Goal: Navigation & Orientation: Find specific page/section

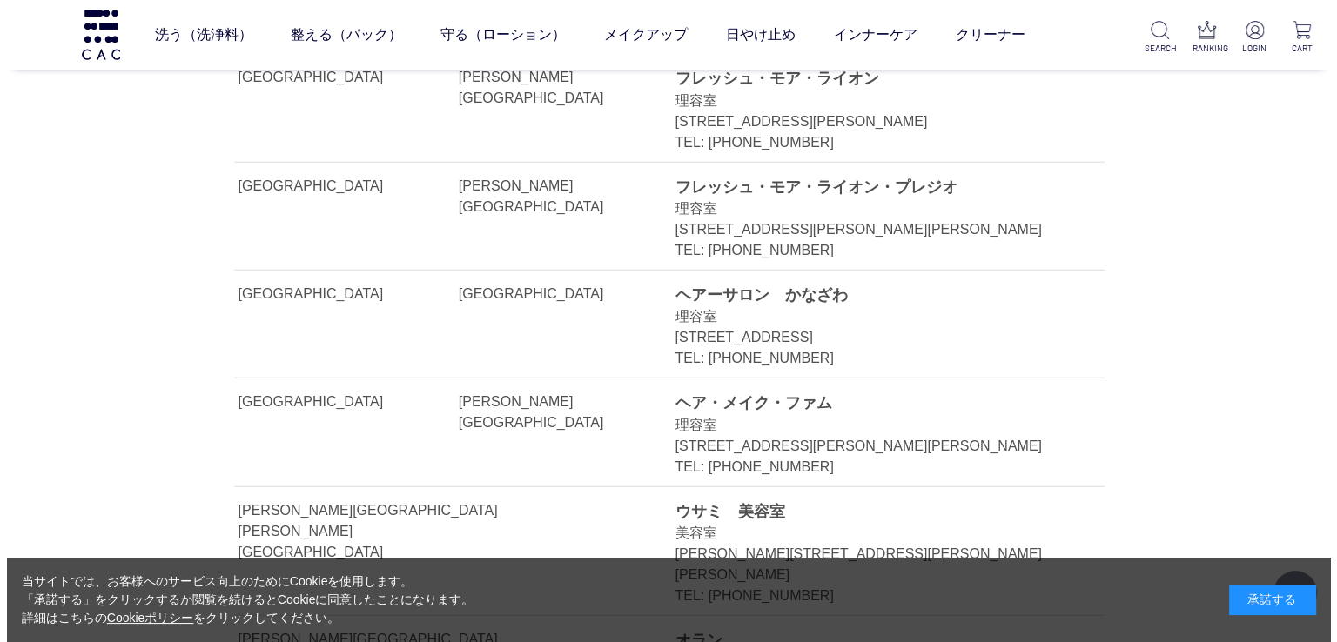
scroll to position [3830, 0]
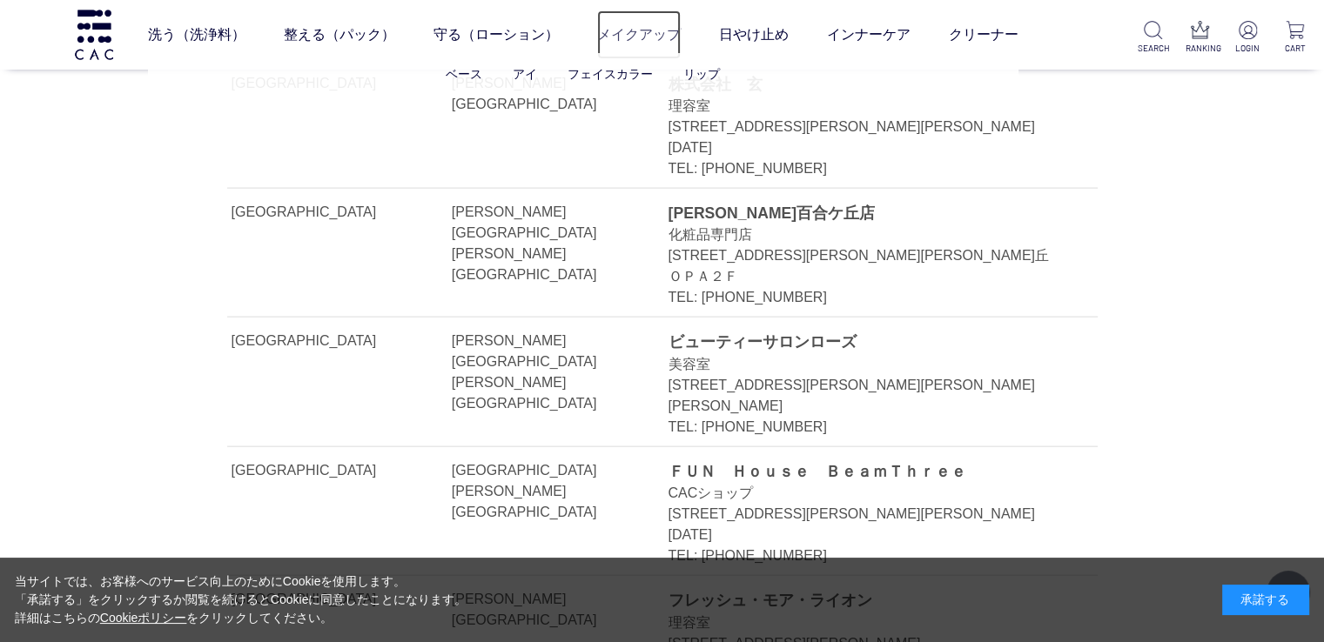
click at [632, 32] on link "メイクアップ" at bounding box center [639, 34] width 84 height 49
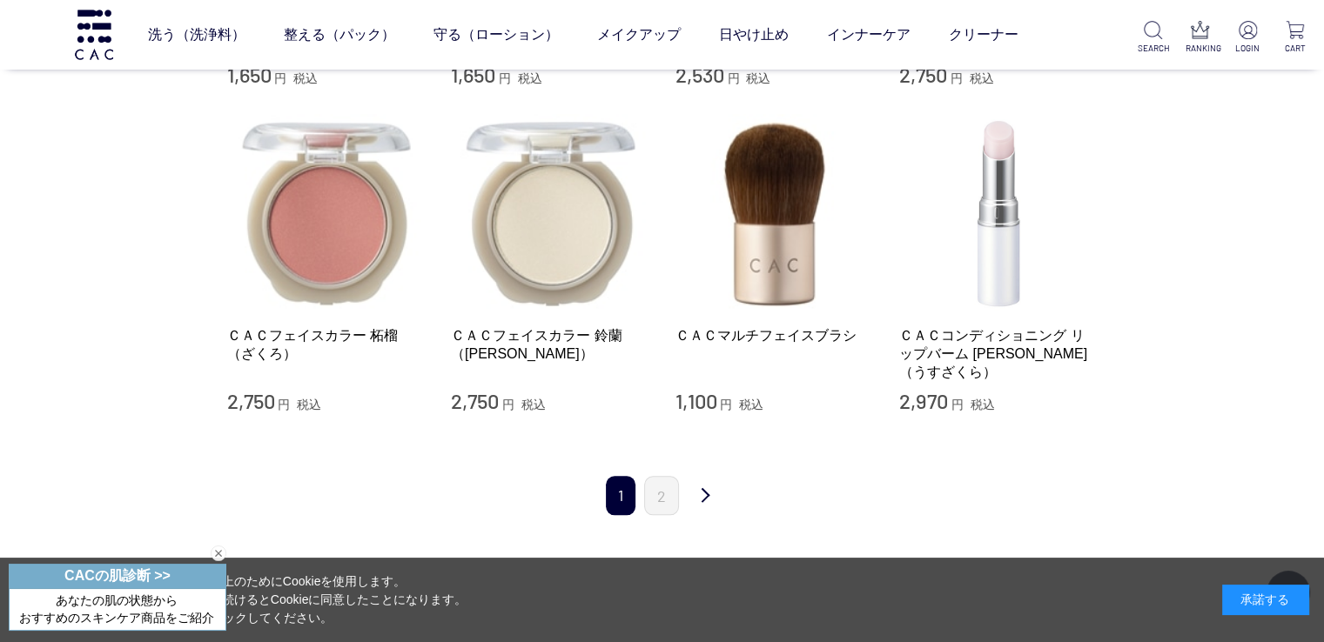
scroll to position [1828, 0]
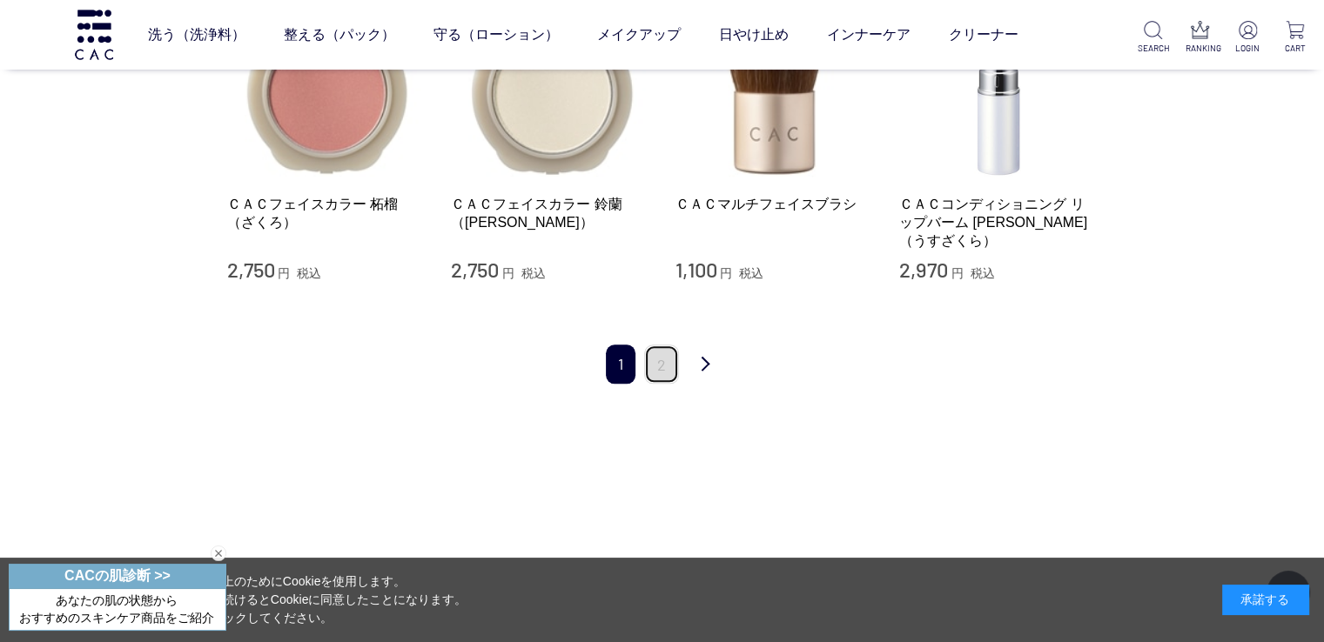
click at [669, 345] on link "2" at bounding box center [661, 364] width 35 height 39
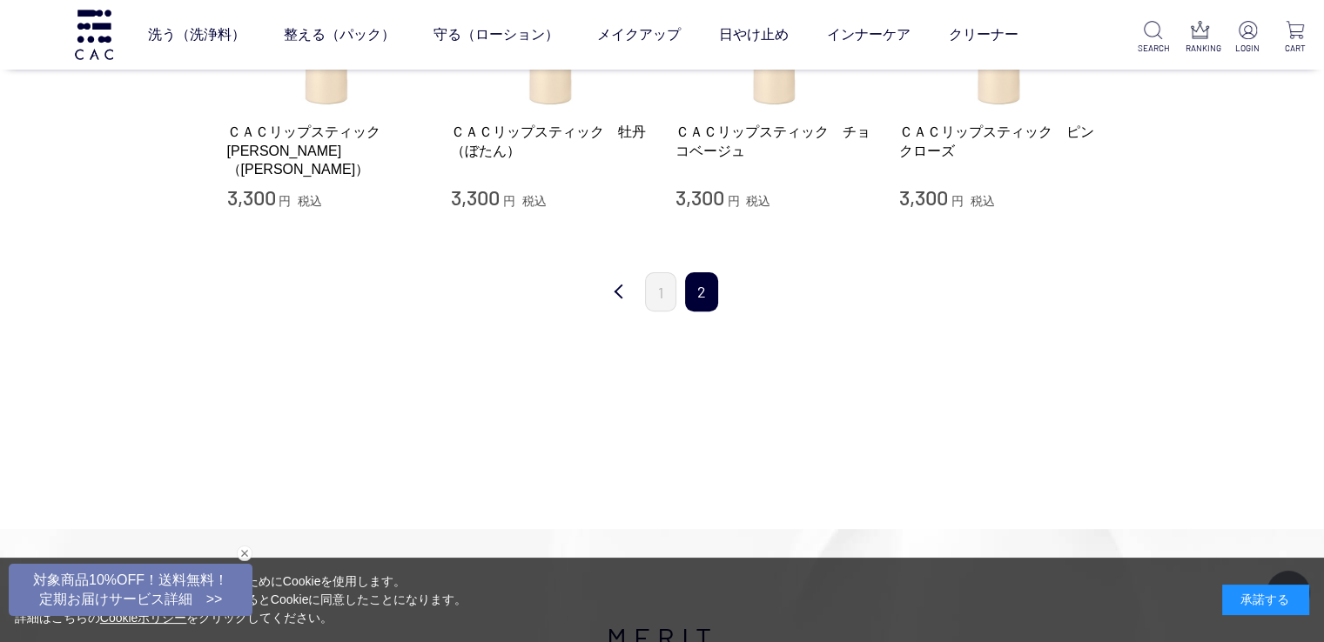
scroll to position [435, 0]
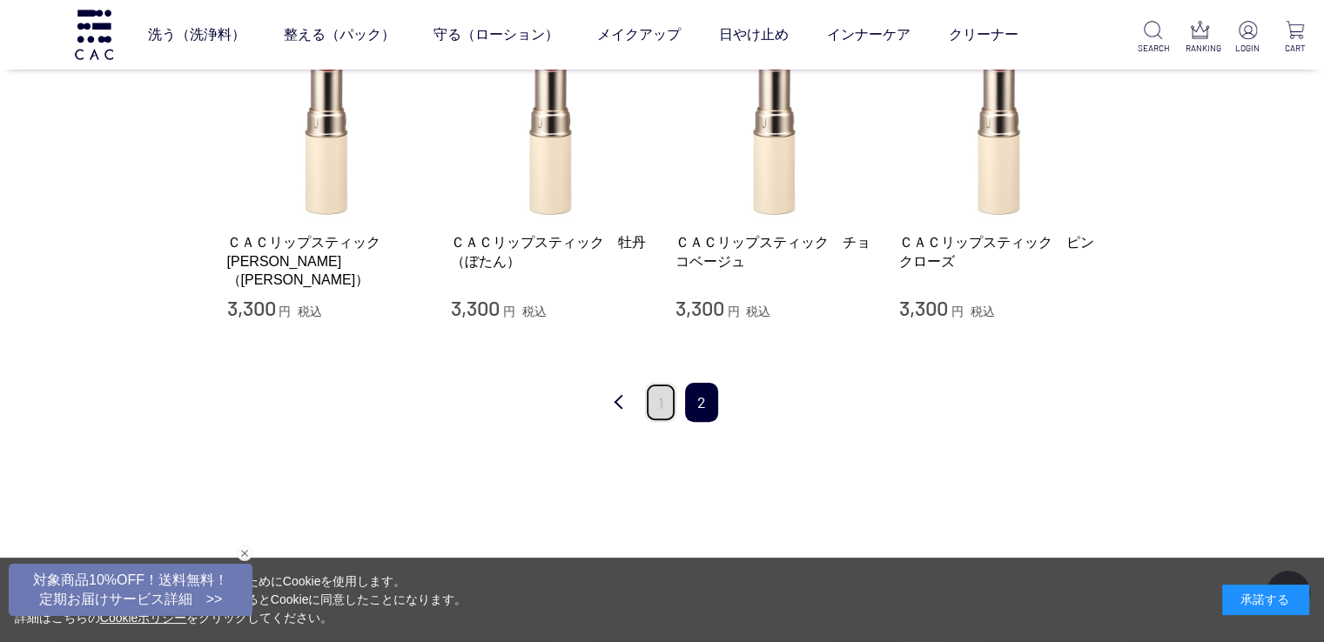
click at [656, 406] on link "1" at bounding box center [660, 402] width 31 height 39
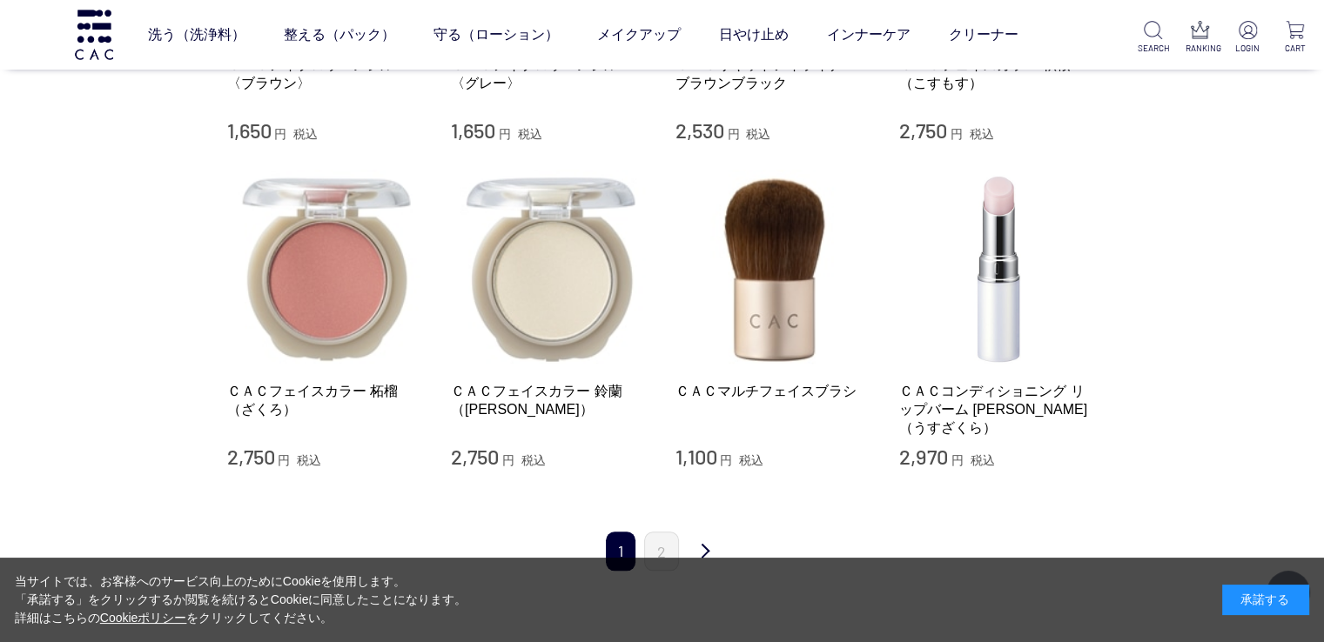
scroll to position [1828, 0]
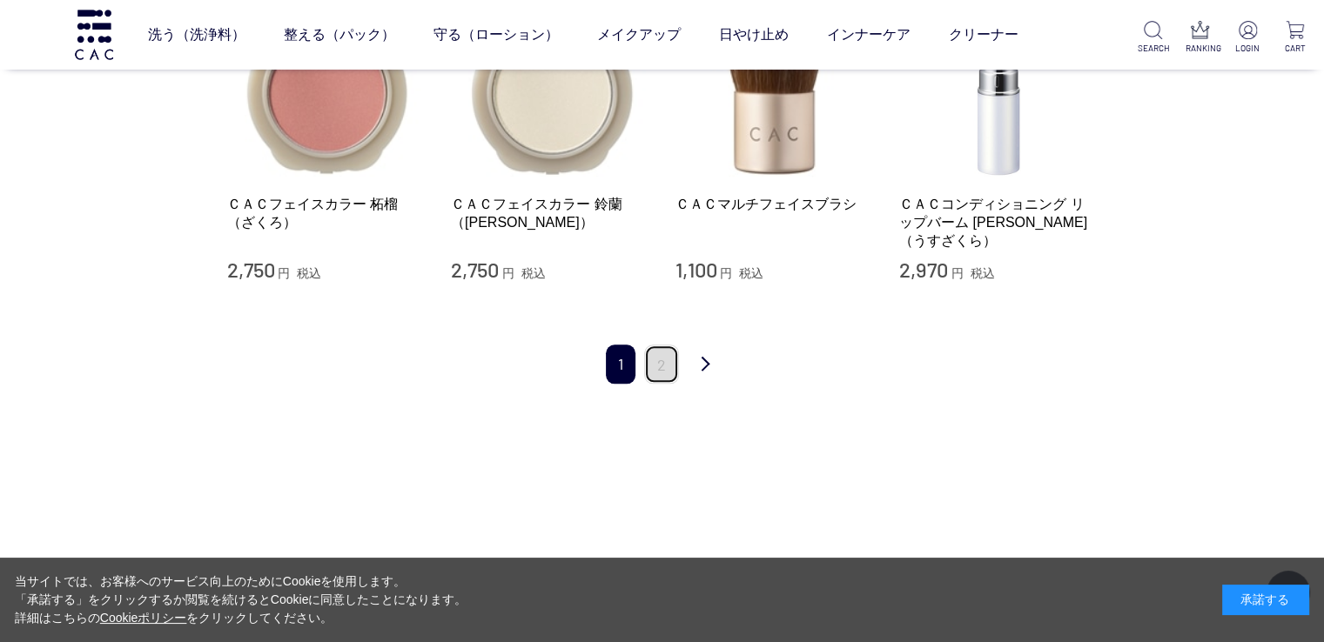
click at [658, 345] on link "2" at bounding box center [661, 364] width 35 height 39
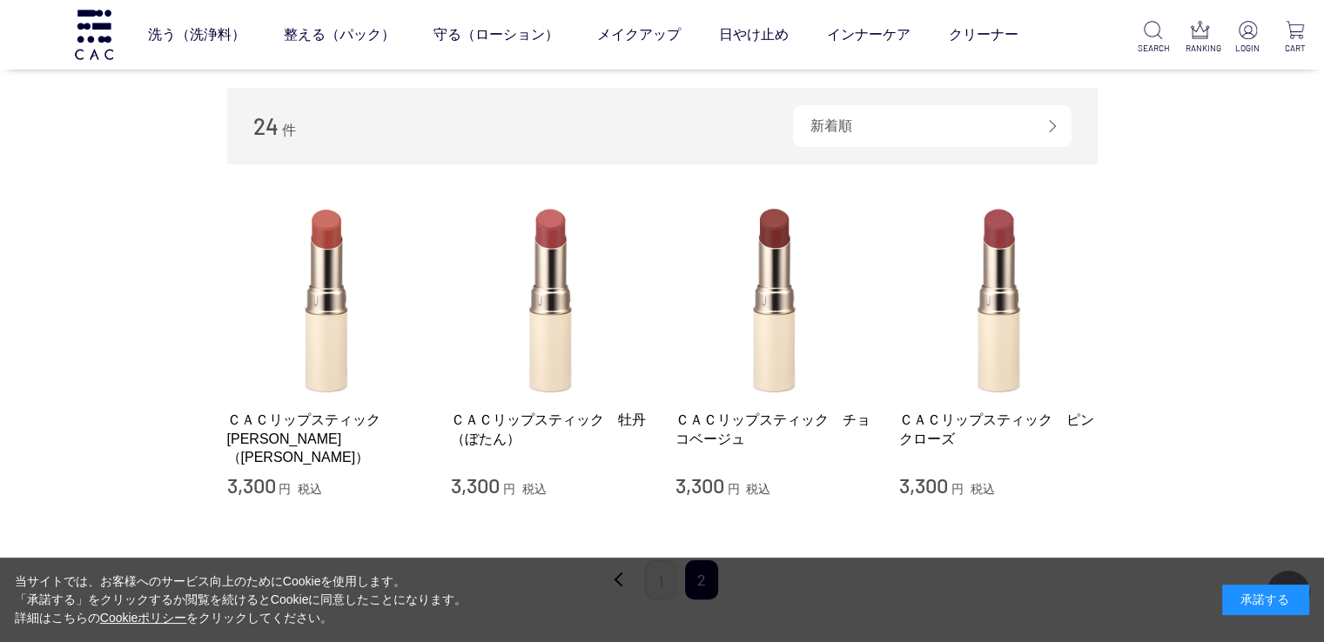
scroll to position [261, 0]
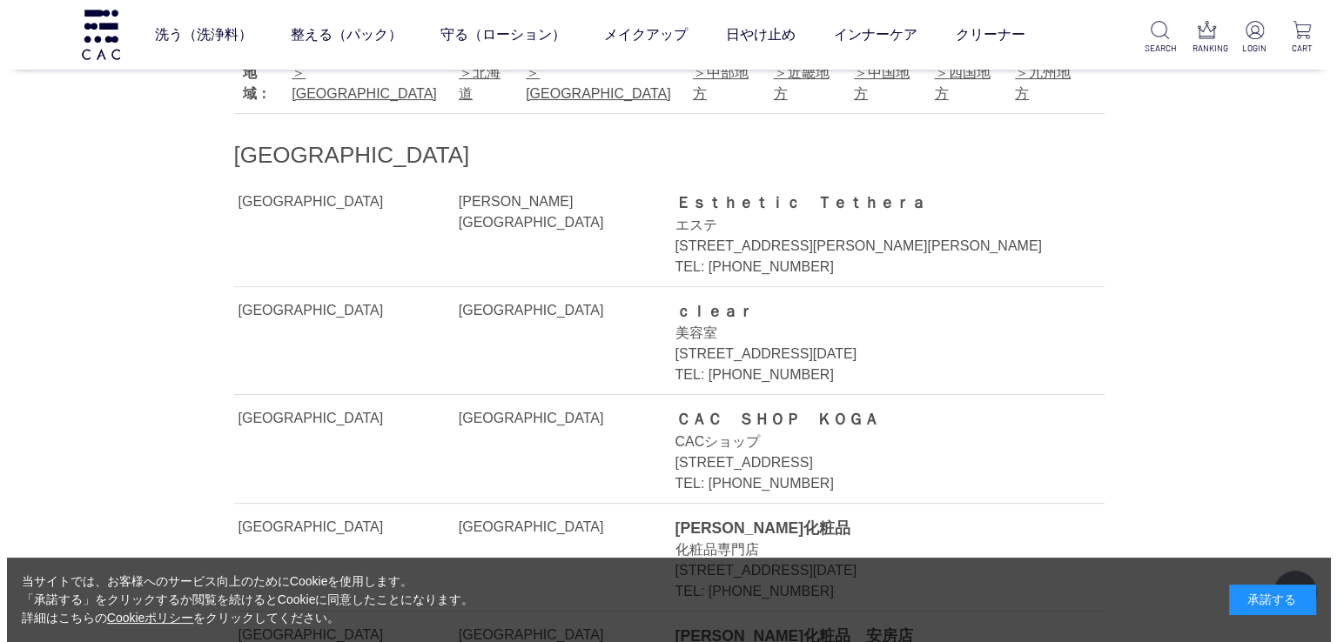
scroll to position [595, 0]
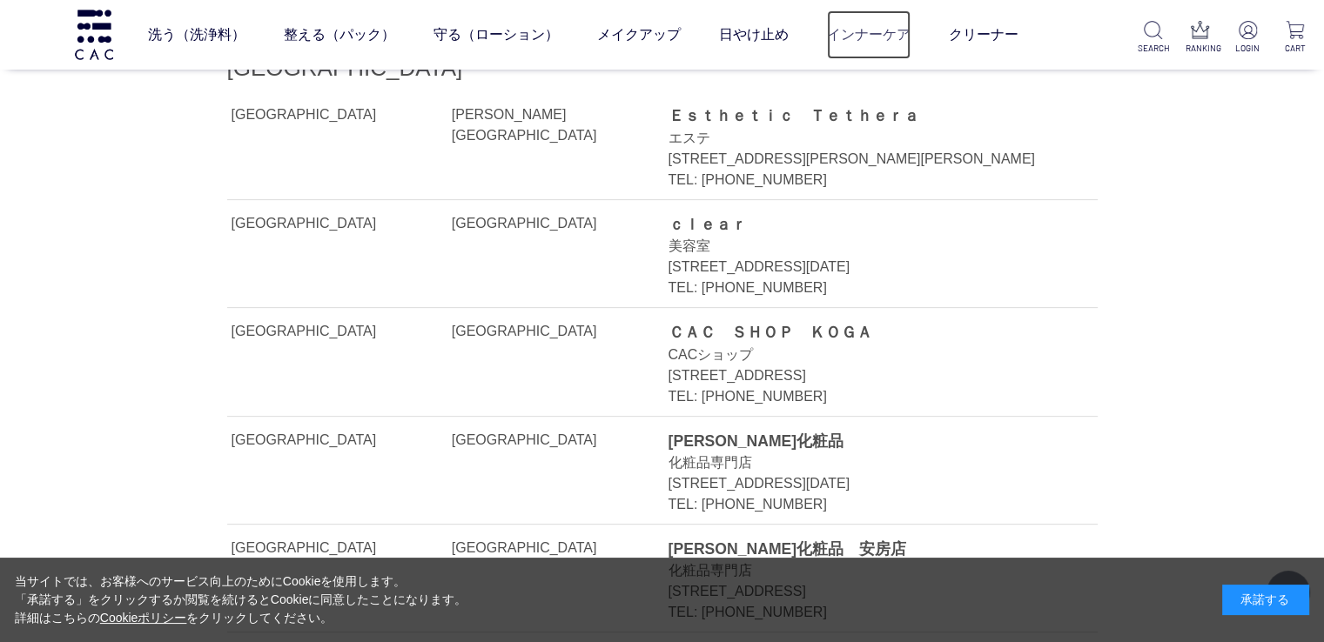
click at [867, 40] on link "インナーケア" at bounding box center [869, 34] width 84 height 49
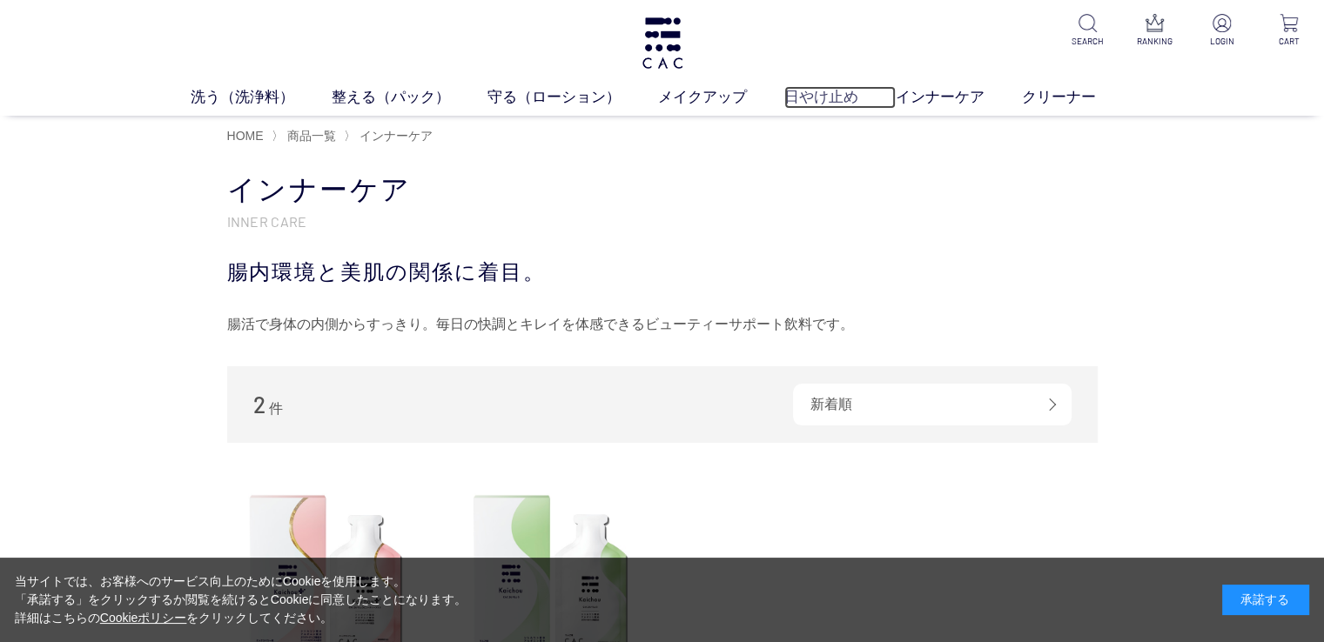
click at [840, 98] on link "日やけ止め" at bounding box center [839, 97] width 111 height 23
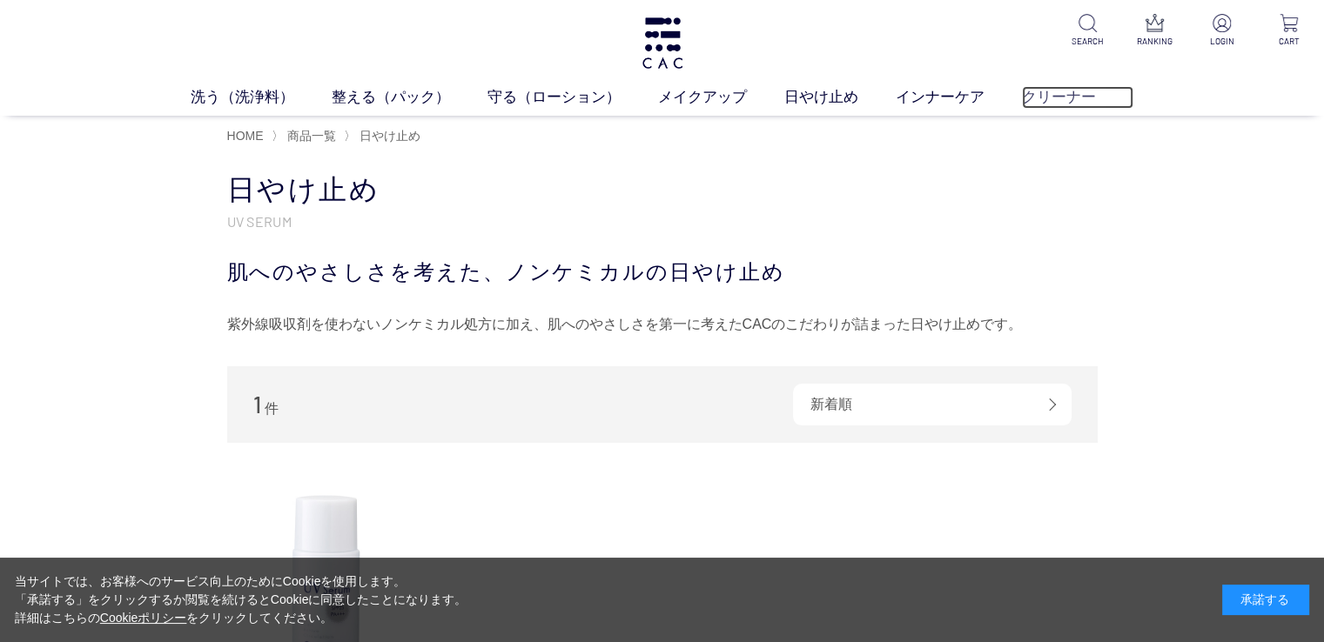
click at [1065, 96] on link "クリーナー" at bounding box center [1077, 97] width 111 height 23
